Goal: Find specific page/section: Find specific page/section

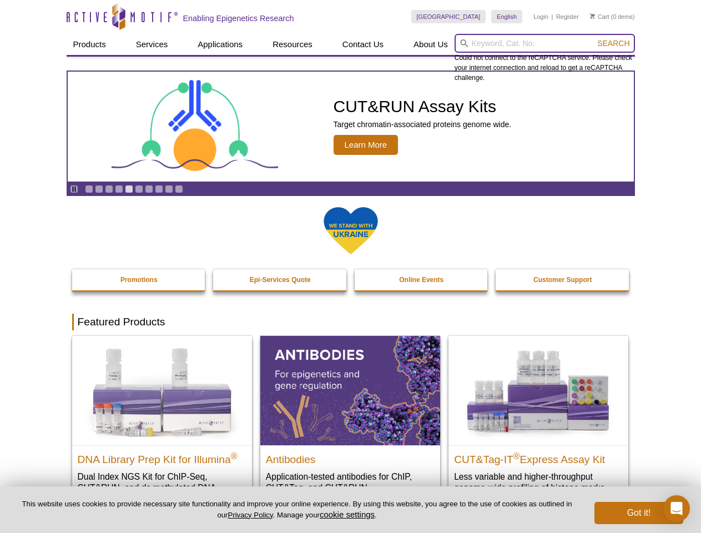
click at [544, 43] on input "search" at bounding box center [544, 43] width 180 height 19
click at [613, 43] on span "Search" at bounding box center [613, 43] width 32 height 9
click at [74, 189] on icon "Pause" at bounding box center [73, 188] width 7 height 7
click at [89, 189] on link "Go to slide 1" at bounding box center [89, 189] width 8 height 8
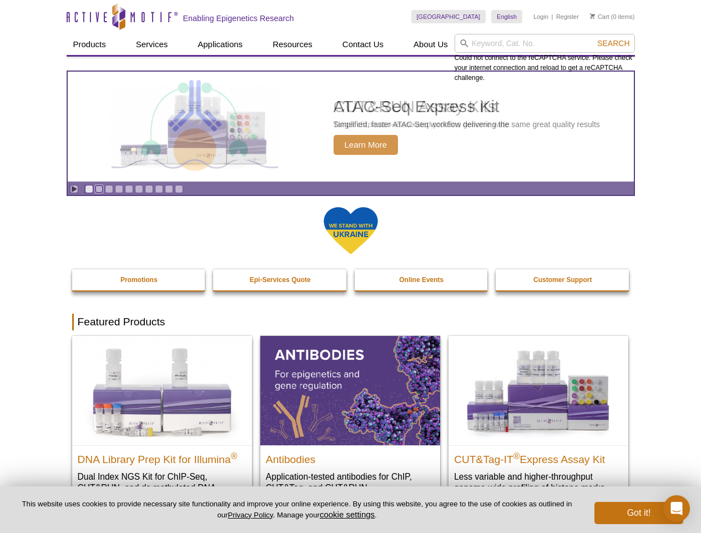
click at [99, 189] on link "Go to slide 2" at bounding box center [99, 189] width 8 height 8
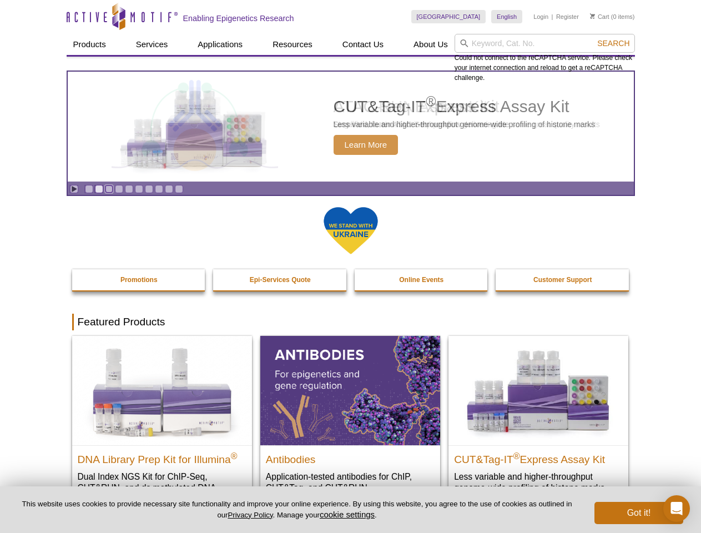
click at [109, 189] on link "Go to slide 3" at bounding box center [109, 189] width 8 height 8
